Goal: Find specific page/section: Find specific page/section

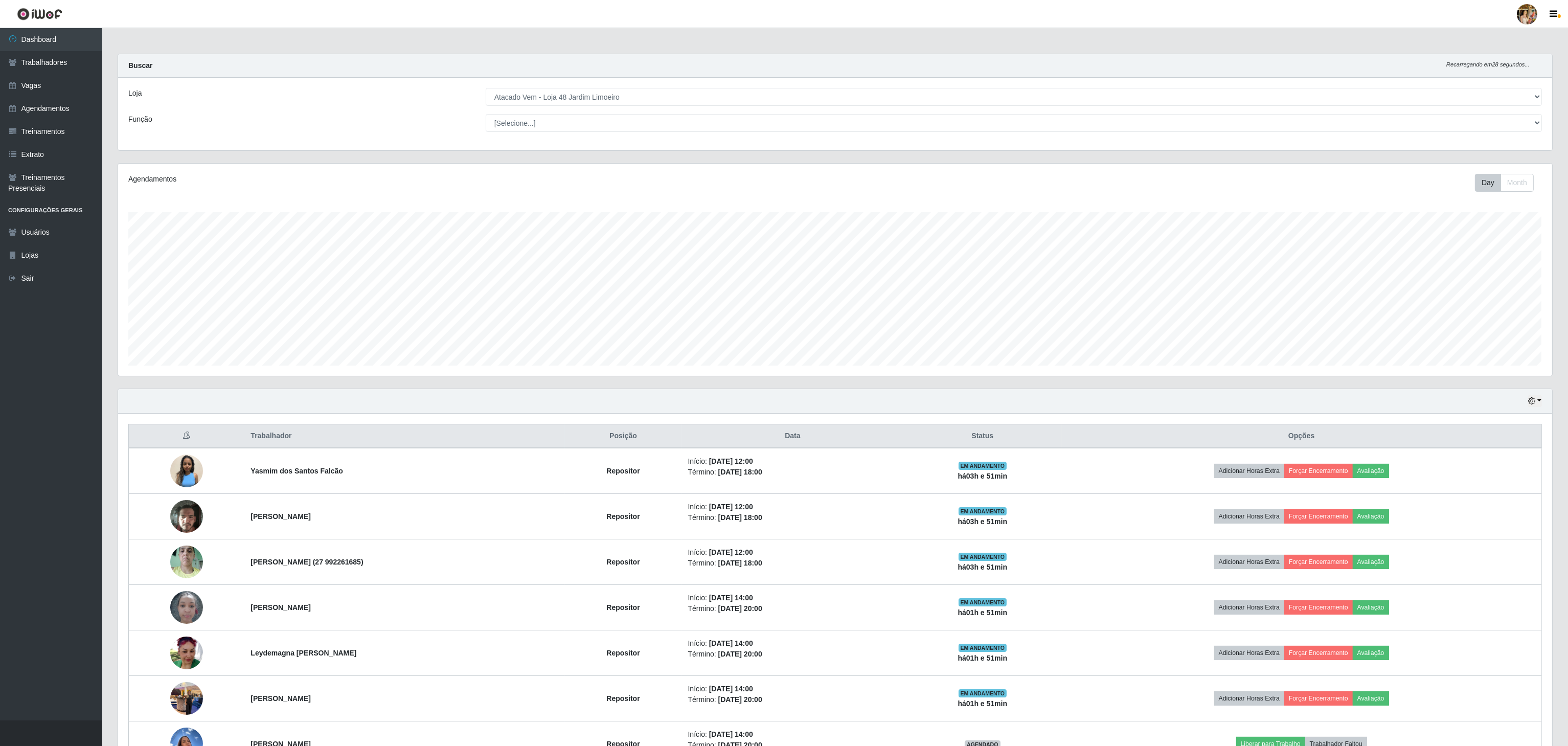
click at [581, 99] on select "[Selecione...] Atacado Vem - [GEOGRAPHIC_DATA] 30 Laranjeiras Velha Atacado Vem…" at bounding box center [1014, 97] width 1057 height 18
click at [486, 88] on select "[Selecione...] Atacado Vem - [GEOGRAPHIC_DATA] 30 Laranjeiras Velha Atacado Vem…" at bounding box center [1014, 97] width 1057 height 18
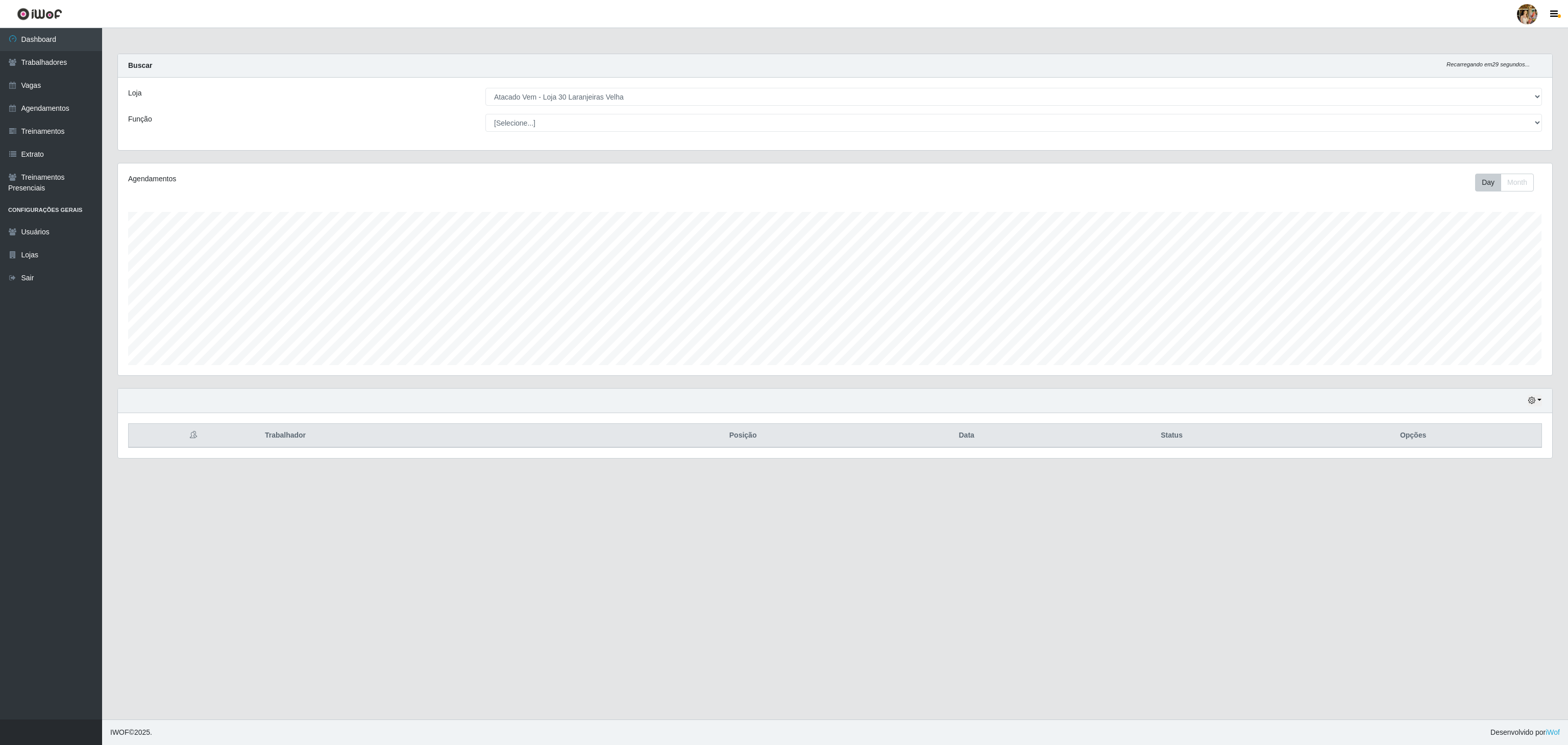
click at [601, 99] on select "[Selecione...] Atacado Vem - [GEOGRAPHIC_DATA] 30 Laranjeiras Velha Atacado Vem…" at bounding box center [1014, 96] width 1057 height 18
click at [486, 88] on select "[Selecione...] Atacado Vem - [GEOGRAPHIC_DATA] 30 Laranjeiras Velha Atacado Vem…" at bounding box center [1014, 96] width 1057 height 18
click at [615, 99] on select "[Selecione...] Atacado Vem - [GEOGRAPHIC_DATA] 30 Laranjeiras Velha Atacado Vem…" at bounding box center [1014, 96] width 1057 height 18
click at [486, 88] on select "[Selecione...] Atacado Vem - [GEOGRAPHIC_DATA] 30 Laranjeiras Velha Atacado Vem…" at bounding box center [1014, 96] width 1057 height 18
click at [596, 105] on select "[Selecione...] Atacado Vem - [GEOGRAPHIC_DATA] 30 Laranjeiras Velha Atacado Vem…" at bounding box center [1014, 96] width 1057 height 18
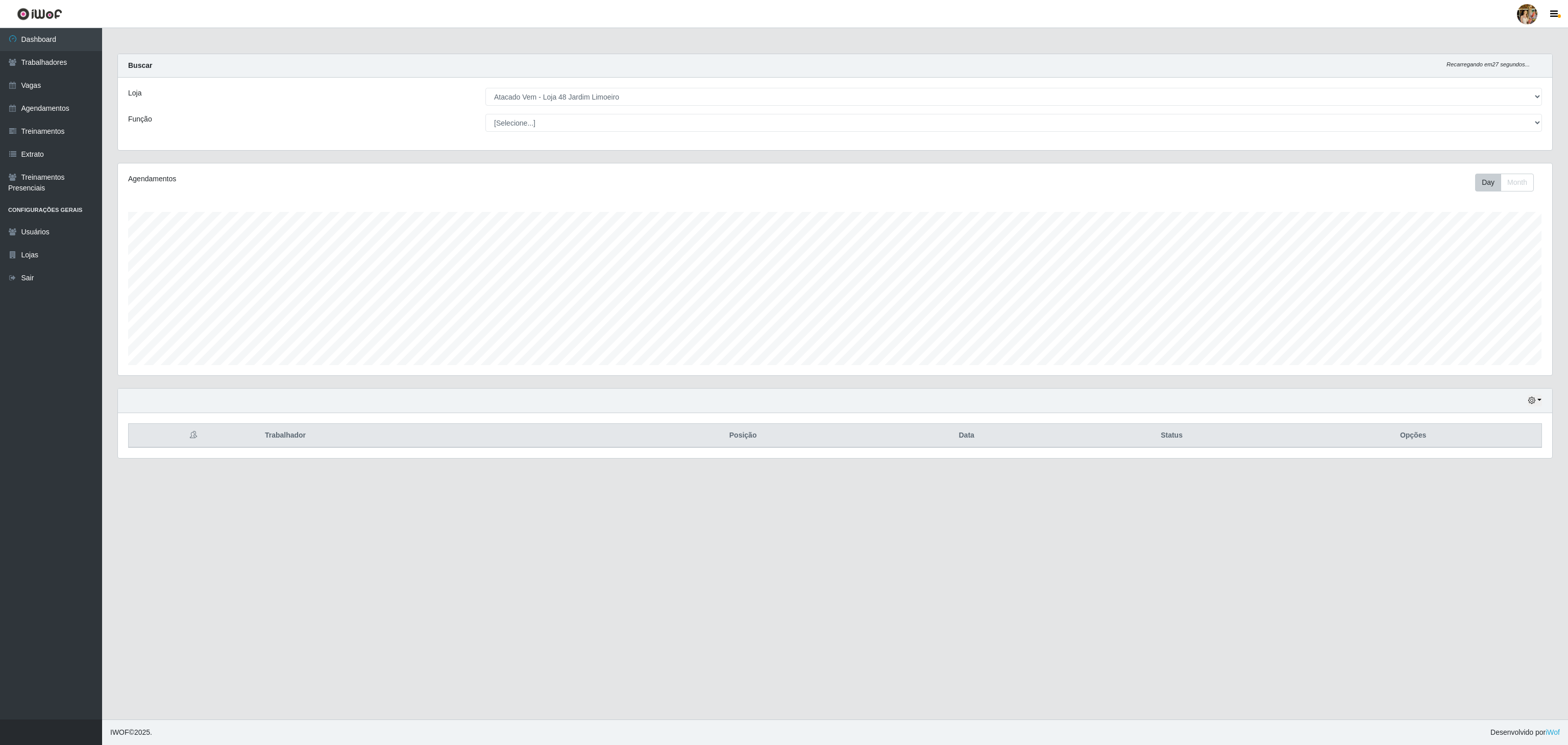
click at [486, 88] on select "[Selecione...] Atacado Vem - [GEOGRAPHIC_DATA] 30 Laranjeiras Velha Atacado Vem…" at bounding box center [1014, 96] width 1057 height 18
click at [610, 104] on select "[Selecione...] Atacado Vem - [GEOGRAPHIC_DATA] 30 Laranjeiras Velha Atacado Vem…" at bounding box center [1014, 96] width 1057 height 18
click at [486, 88] on select "[Selecione...] Atacado Vem - [GEOGRAPHIC_DATA] 30 Laranjeiras Velha Atacado Vem…" at bounding box center [1014, 96] width 1057 height 18
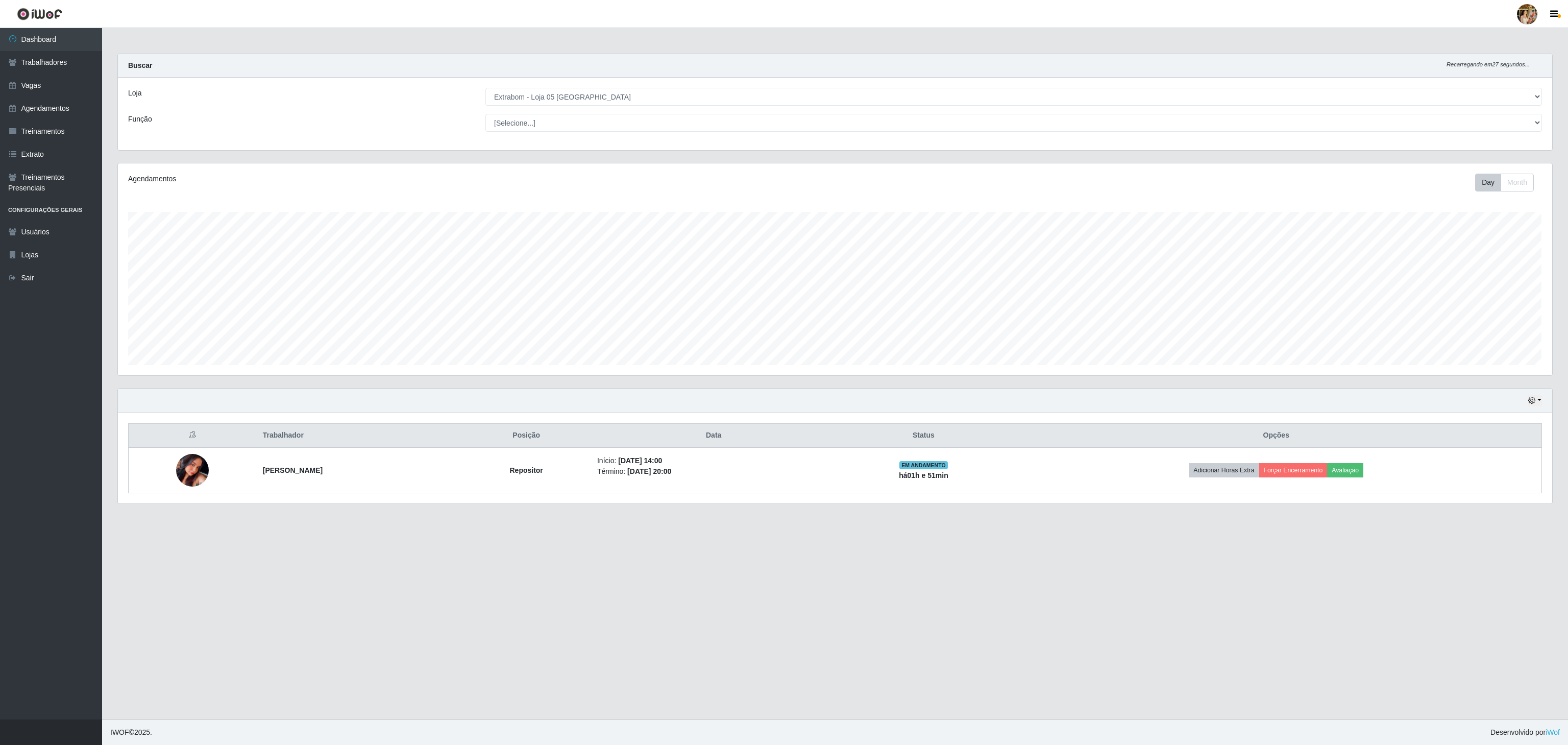
click at [542, 97] on select "[Selecione...] Atacado Vem - [GEOGRAPHIC_DATA] 30 Laranjeiras Velha Atacado Vem…" at bounding box center [1014, 96] width 1057 height 18
select select "495"
click at [486, 88] on select "[Selecione...] Atacado Vem - [GEOGRAPHIC_DATA] 30 Laranjeiras Velha Atacado Vem…" at bounding box center [1014, 96] width 1057 height 18
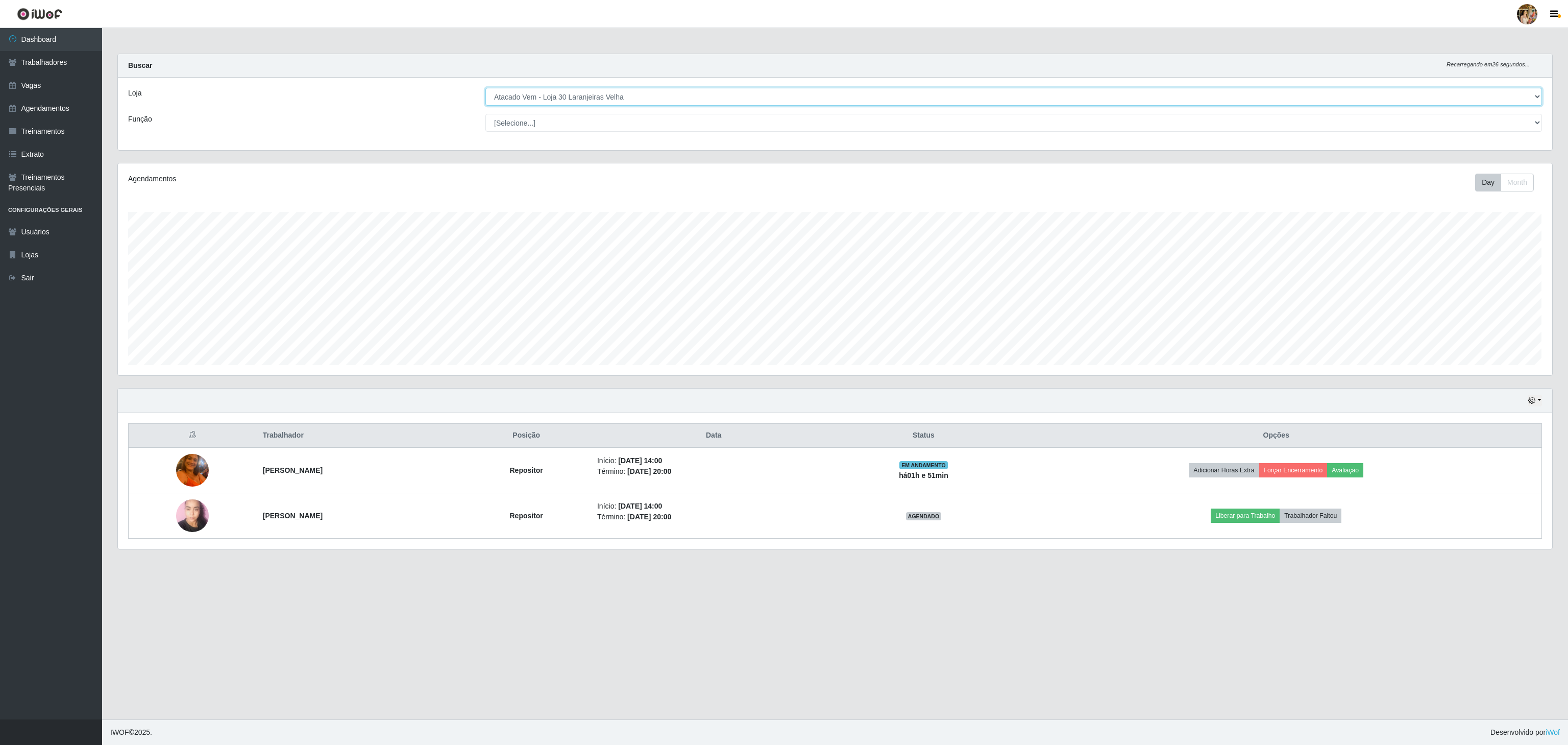
click at [702, 101] on select "[Selecione...] Atacado Vem - [GEOGRAPHIC_DATA] 30 Laranjeiras Velha Atacado Vem…" at bounding box center [1014, 96] width 1057 height 18
click at [486, 88] on select "[Selecione...] Atacado Vem - [GEOGRAPHIC_DATA] 30 Laranjeiras Velha Atacado Vem…" at bounding box center [1014, 96] width 1057 height 18
